Goal: Contribute content: Add original content to the website for others to see

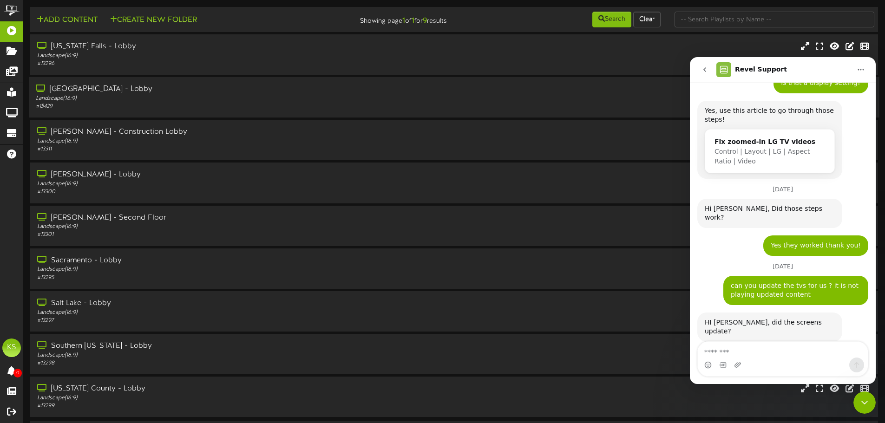
scroll to position [1011, 0]
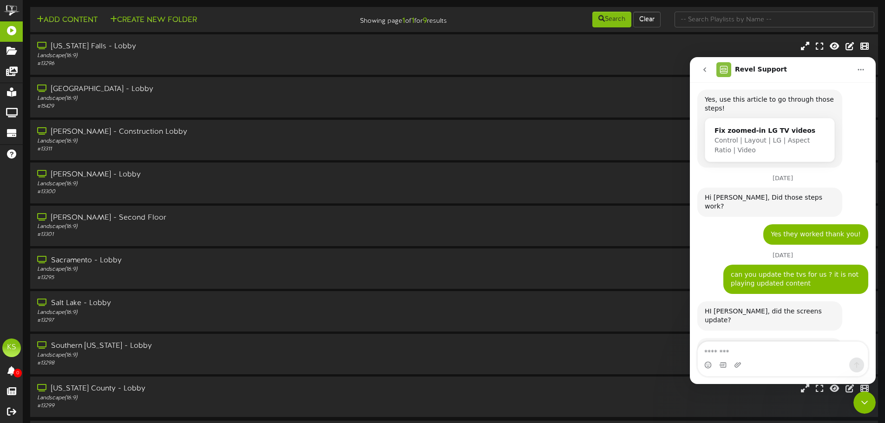
click at [699, 65] on button "go back" at bounding box center [705, 70] width 18 height 18
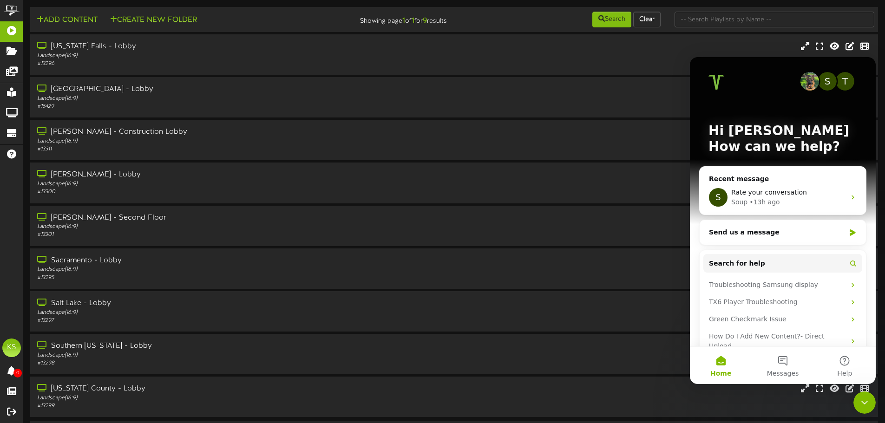
scroll to position [0, 0]
click at [630, 260] on div "Sacramento - Lobby Landscape ( 16:9 ) # 13295" at bounding box center [454, 268] width 850 height 26
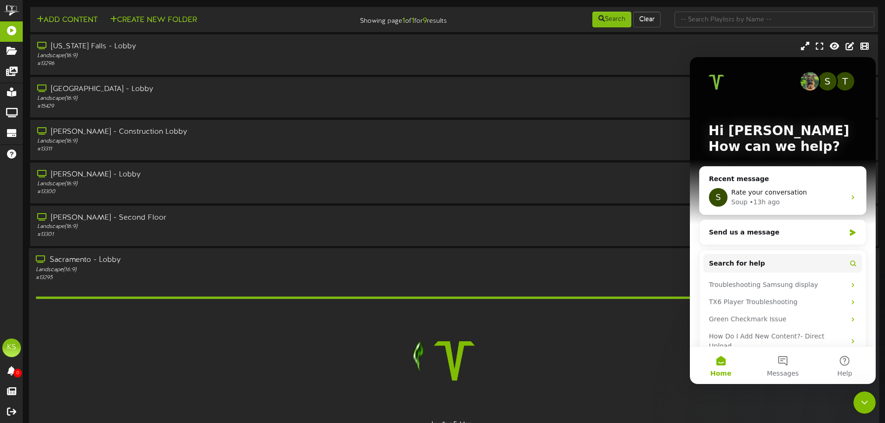
click at [578, 263] on div "Sacramento - Lobby Landscape ( 16:9 ) # 13295" at bounding box center [454, 268] width 850 height 26
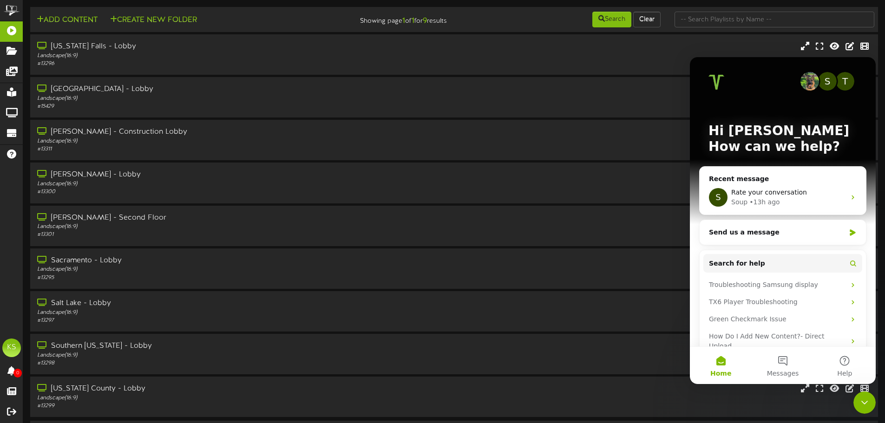
click at [856, 400] on div "Close Intercom Messenger" at bounding box center [864, 402] width 22 height 22
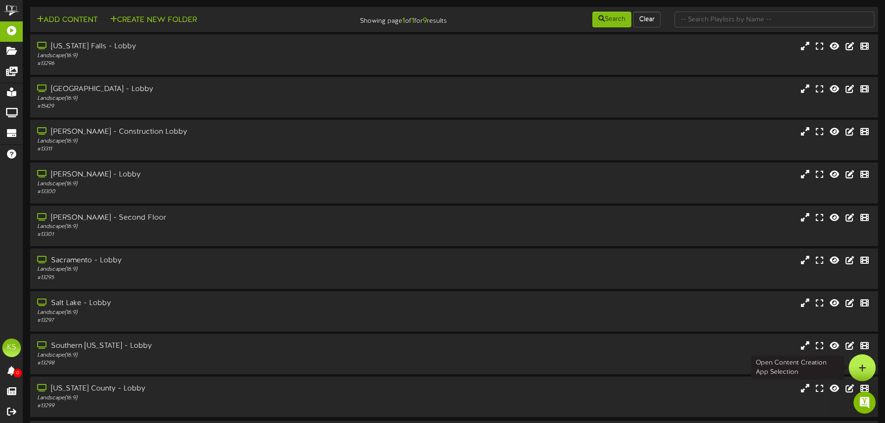
click at [850, 372] on div at bounding box center [861, 367] width 27 height 27
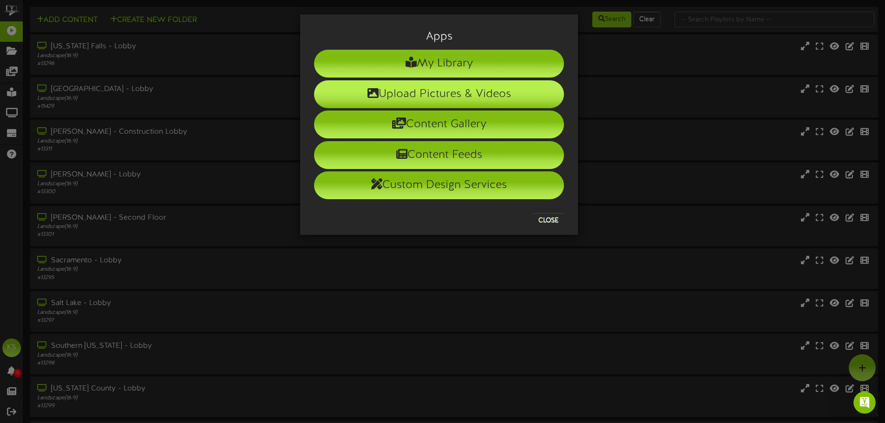
click at [423, 98] on li "Upload Pictures & Videos" at bounding box center [439, 94] width 250 height 28
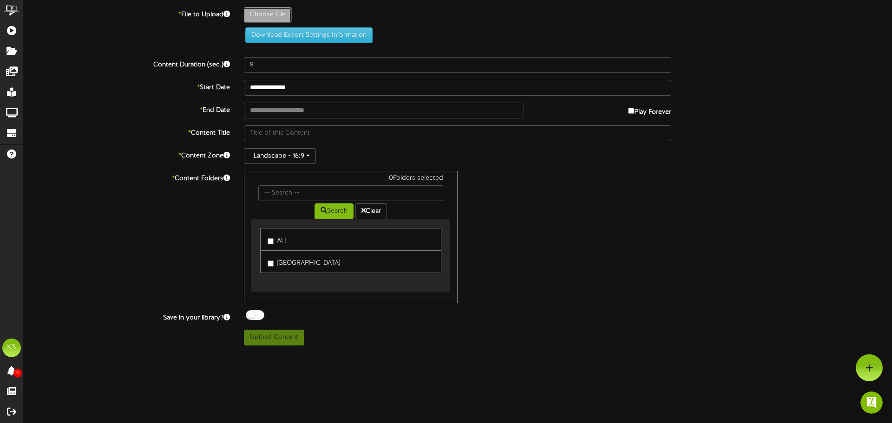
type input "**********"
type input "SGLB081525"
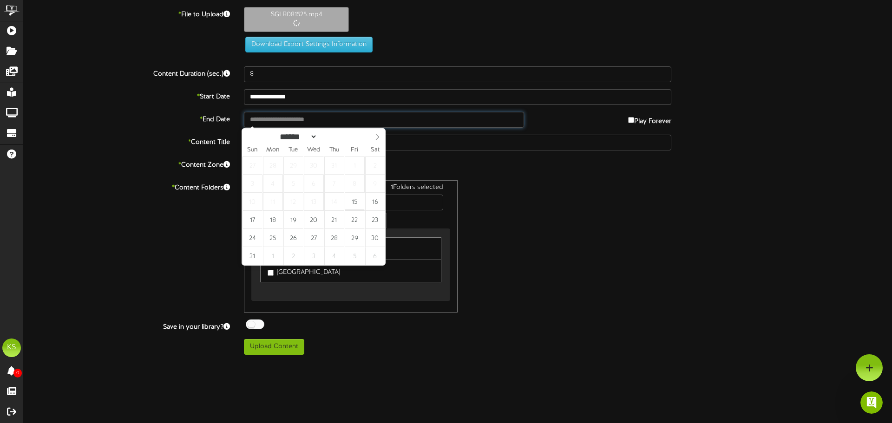
click at [268, 117] on input "text" at bounding box center [384, 120] width 280 height 16
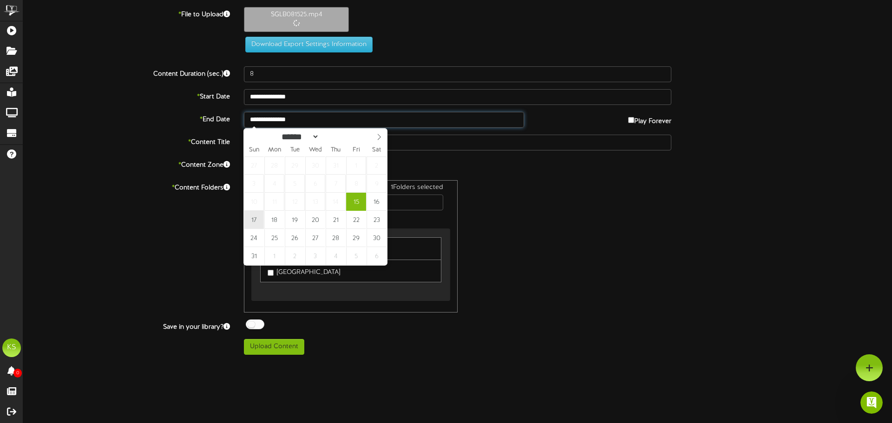
type input "**********"
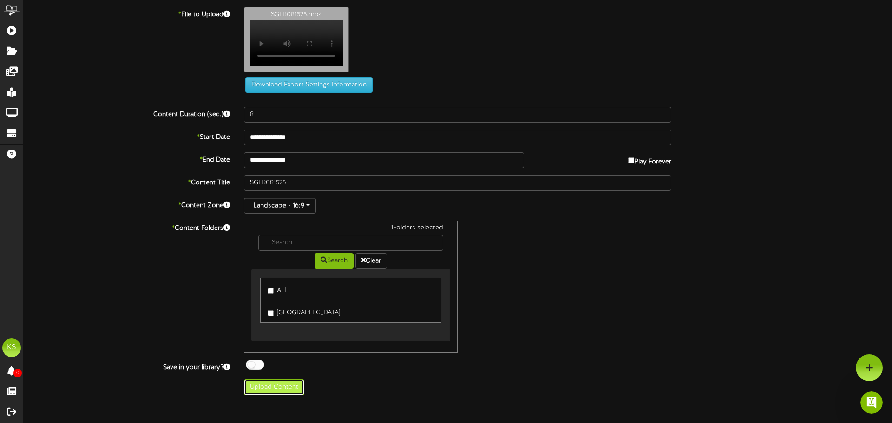
drag, startPoint x: 281, startPoint y: 389, endPoint x: 286, endPoint y: 389, distance: 5.6
click at [281, 389] on button "Upload Content" at bounding box center [274, 387] width 60 height 16
